Goal: Task Accomplishment & Management: Complete application form

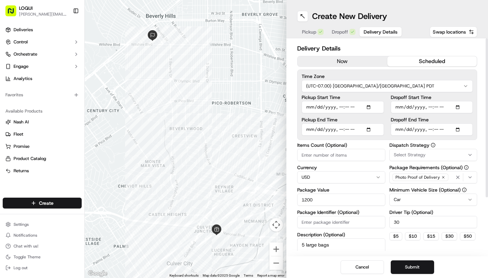
click at [347, 110] on input "Pickup Start Time" at bounding box center [342, 107] width 82 height 12
click at [347, 107] on input "Pickup Start Time" at bounding box center [342, 107] width 82 height 12
click at [356, 107] on input "Pickup Start Time" at bounding box center [342, 107] width 82 height 12
type input "[DATE]T11:20"
click at [356, 118] on label "Pickup End Time" at bounding box center [342, 119] width 82 height 5
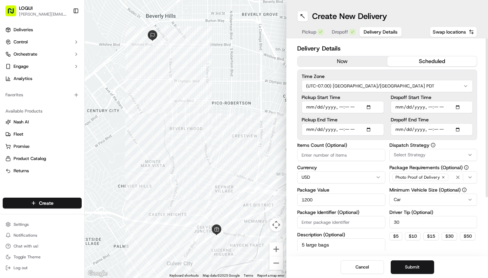
click at [356, 123] on input "Pickup End Time" at bounding box center [342, 129] width 82 height 12
click at [348, 126] on input "Pickup End Time" at bounding box center [342, 129] width 82 height 12
type input "[DATE]T23:09"
type input "[DATE]T23:29"
type input "[DATE]T23:00"
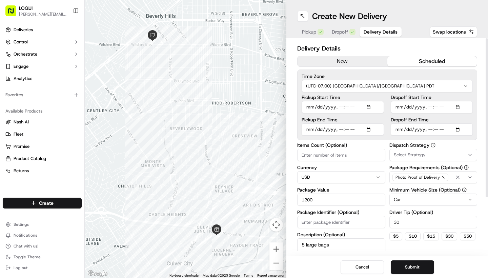
click at [355, 129] on input "Pickup End Time" at bounding box center [342, 129] width 82 height 12
type input "[DATE]T11:25"
click at [445, 108] on input "Dropoff Start Time" at bounding box center [432, 107] width 82 height 12
type input "[DATE]T11:50"
click at [449, 115] on div "Dropoff Start Time Dropoff End Time" at bounding box center [432, 115] width 82 height 41
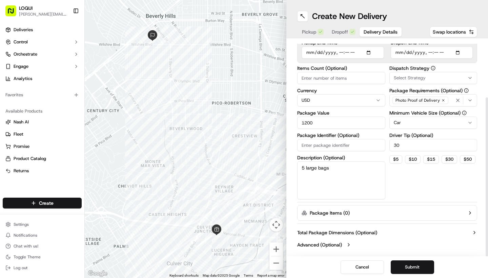
scroll to position [77, 0]
click at [408, 262] on button "Submit" at bounding box center [412, 267] width 43 height 14
click at [410, 267] on button "Submit" at bounding box center [412, 267] width 43 height 14
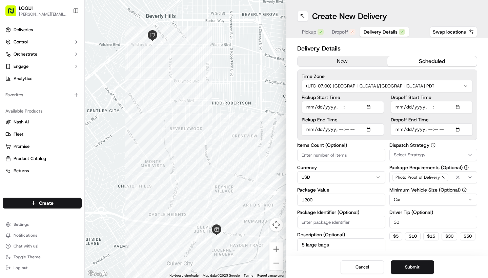
click at [426, 38] on div "Delivery Details now scheduled Time Zone (UTC-07.00) [GEOGRAPHIC_DATA]/[GEOGRAP…" at bounding box center [387, 147] width 202 height 218
click at [340, 32] on span "Dropoff" at bounding box center [340, 31] width 16 height 7
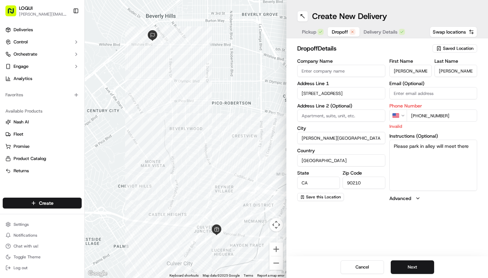
drag, startPoint x: 448, startPoint y: 113, endPoint x: 339, endPoint y: 103, distance: 108.9
click at [339, 102] on div "Company Name Address Line 1 [STREET_ADDRESS] Address Line 2 (Optional) City [GE…" at bounding box center [387, 130] width 180 height 143
paste input "tel"
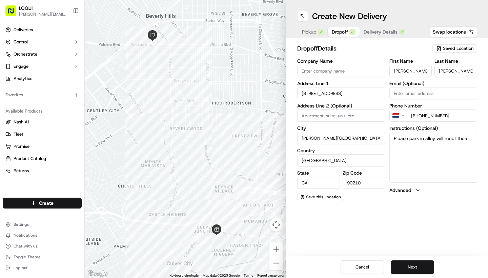
click at [414, 116] on input "[PHONE_NUMBER]" at bounding box center [441, 115] width 71 height 12
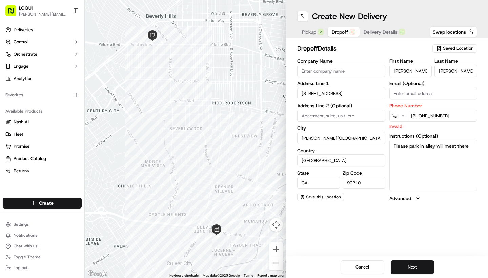
click at [418, 114] on input "[PHONE_NUMBER]" at bounding box center [441, 115] width 71 height 12
type input "[PHONE_NUMBER]"
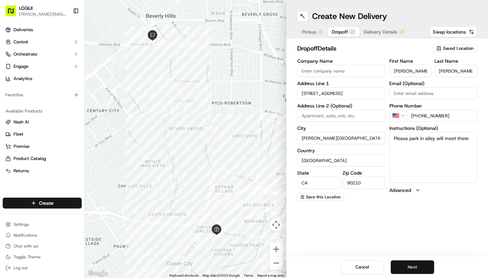
click at [410, 269] on button "Next" at bounding box center [412, 267] width 43 height 14
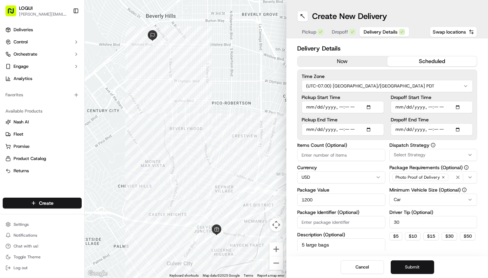
click at [410, 269] on button "Submit" at bounding box center [412, 267] width 43 height 14
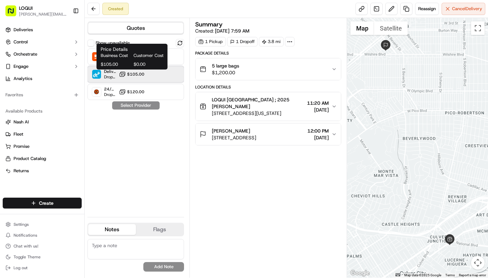
click at [149, 76] on div "DeliverThat Dropoff ETA - $105.00" at bounding box center [135, 74] width 97 height 16
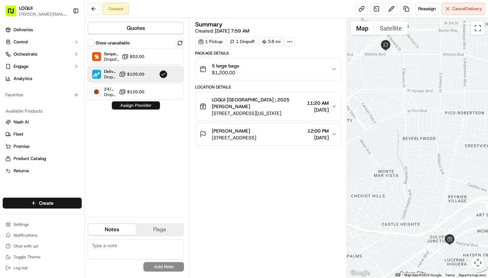
click at [139, 103] on button "Assign Provider" at bounding box center [136, 105] width 48 height 8
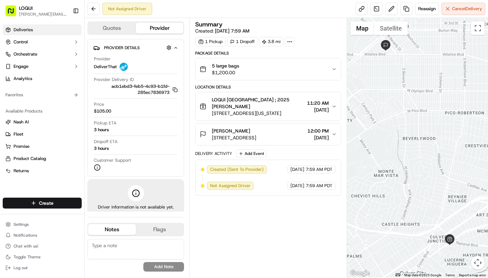
click at [22, 27] on span "Deliveries" at bounding box center [23, 30] width 19 height 6
